Goal: Find contact information: Find contact information

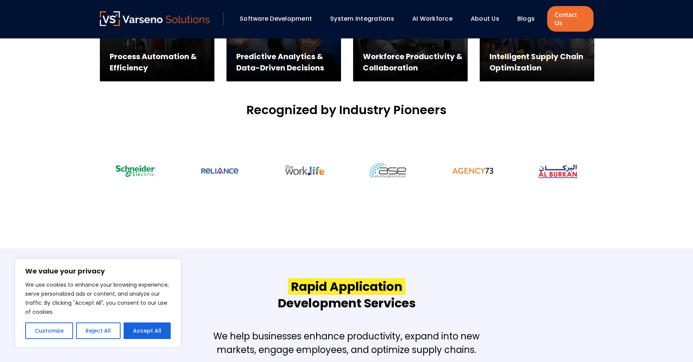
scroll to position [678, 0]
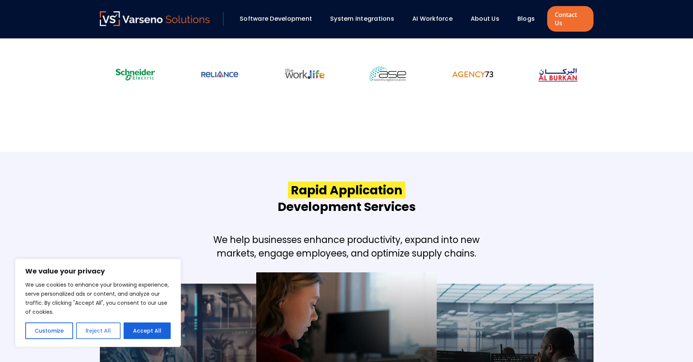
click at [100, 331] on button "Reject All" at bounding box center [98, 331] width 44 height 17
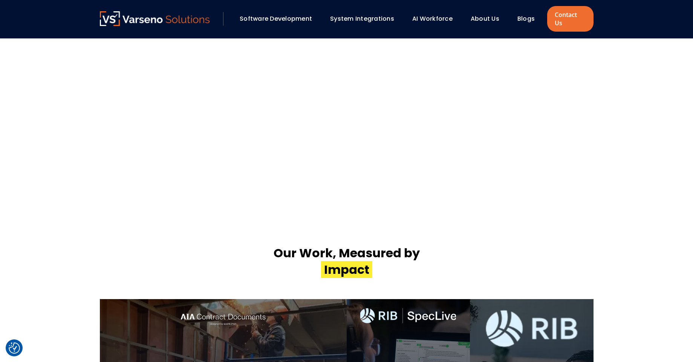
scroll to position [1764, 0]
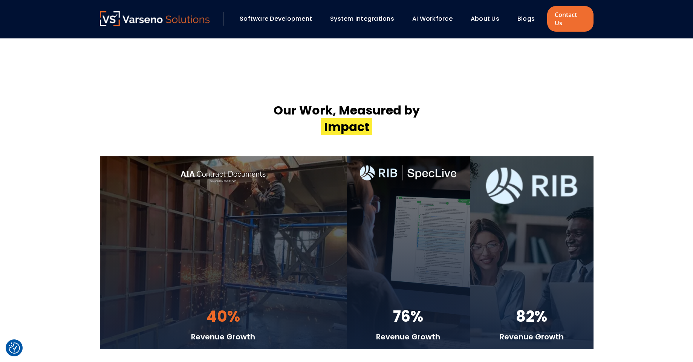
click at [476, 18] on link "About Us" at bounding box center [485, 18] width 29 height 9
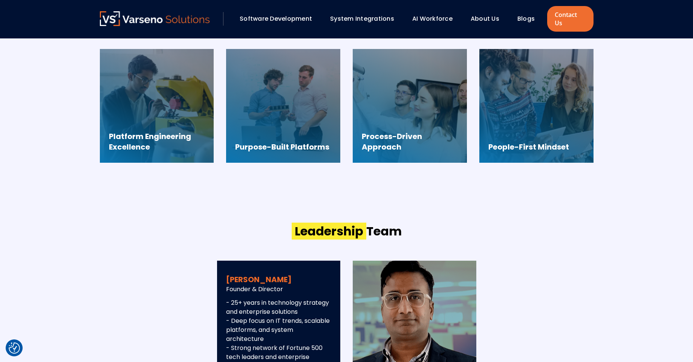
scroll to position [724, 0]
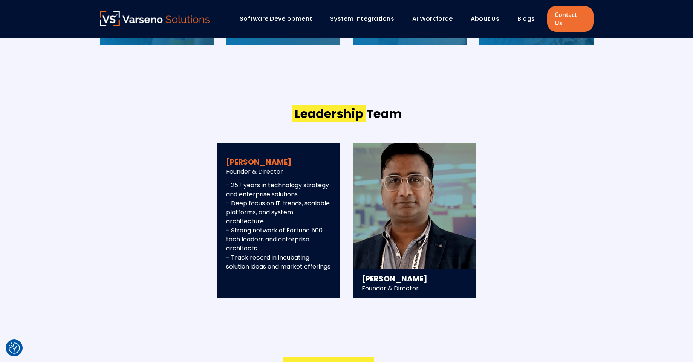
click at [332, 194] on div "Ravi Sigicharla Founder & Director - 25+ years in technology strategy and enter…" at bounding box center [279, 220] width 124 height 154
click at [284, 218] on p "- 25+ years in technology strategy and enterprise solutions - Deep focus on IT …" at bounding box center [279, 226] width 106 height 90
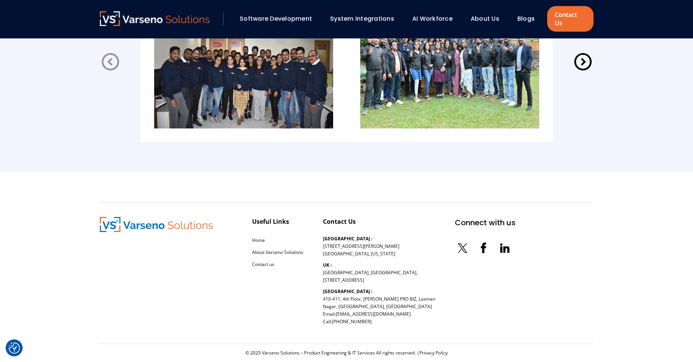
scroll to position [1640, 0]
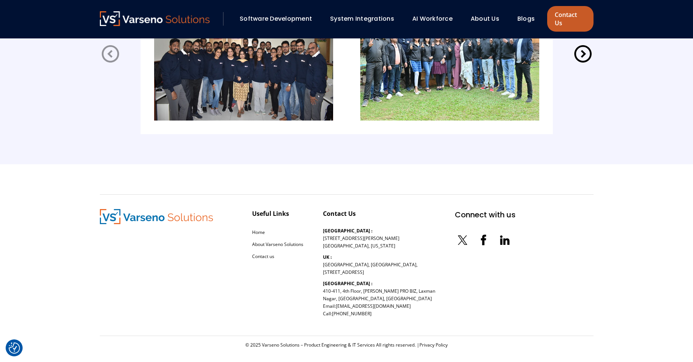
click at [563, 18] on link "Contact Us" at bounding box center [570, 19] width 46 height 26
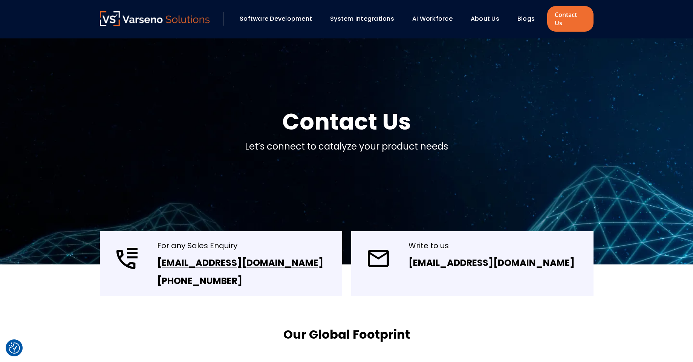
click at [196, 257] on link "[EMAIL_ADDRESS][DOMAIN_NAME]" at bounding box center [240, 263] width 166 height 12
drag, startPoint x: 153, startPoint y: 251, endPoint x: 260, endPoint y: 261, distance: 107.6
click at [260, 261] on div "For any Sales Enquiry [EMAIL_ADDRESS][DOMAIN_NAME] [PHONE_NUMBER]" at bounding box center [221, 263] width 242 height 65
copy div "[EMAIL_ADDRESS][DOMAIN_NAME]"
